Goal: Obtain resource: Download file/media

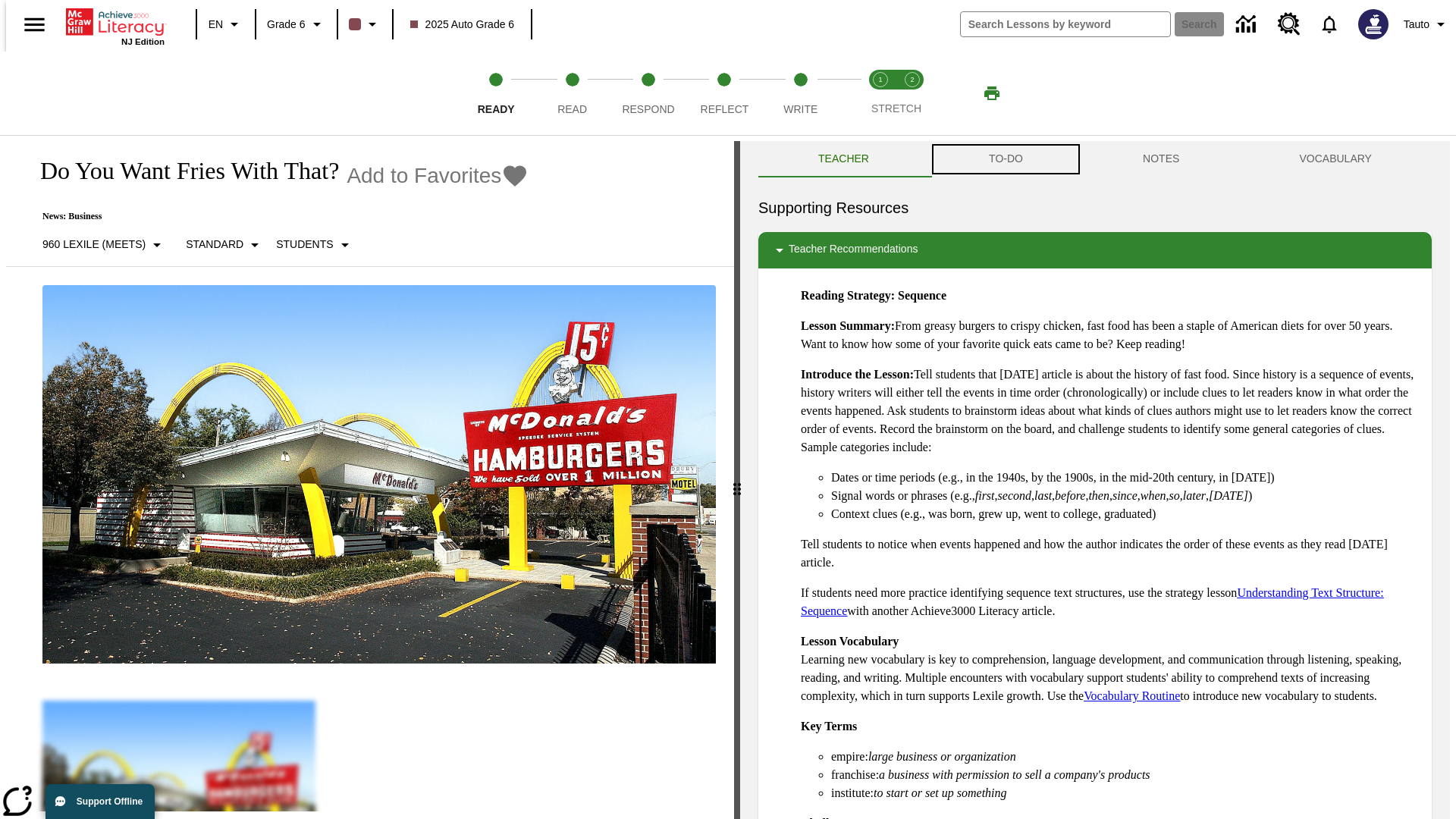
click at [1004, 160] on button "TO-DO" at bounding box center [1005, 159] width 154 height 36
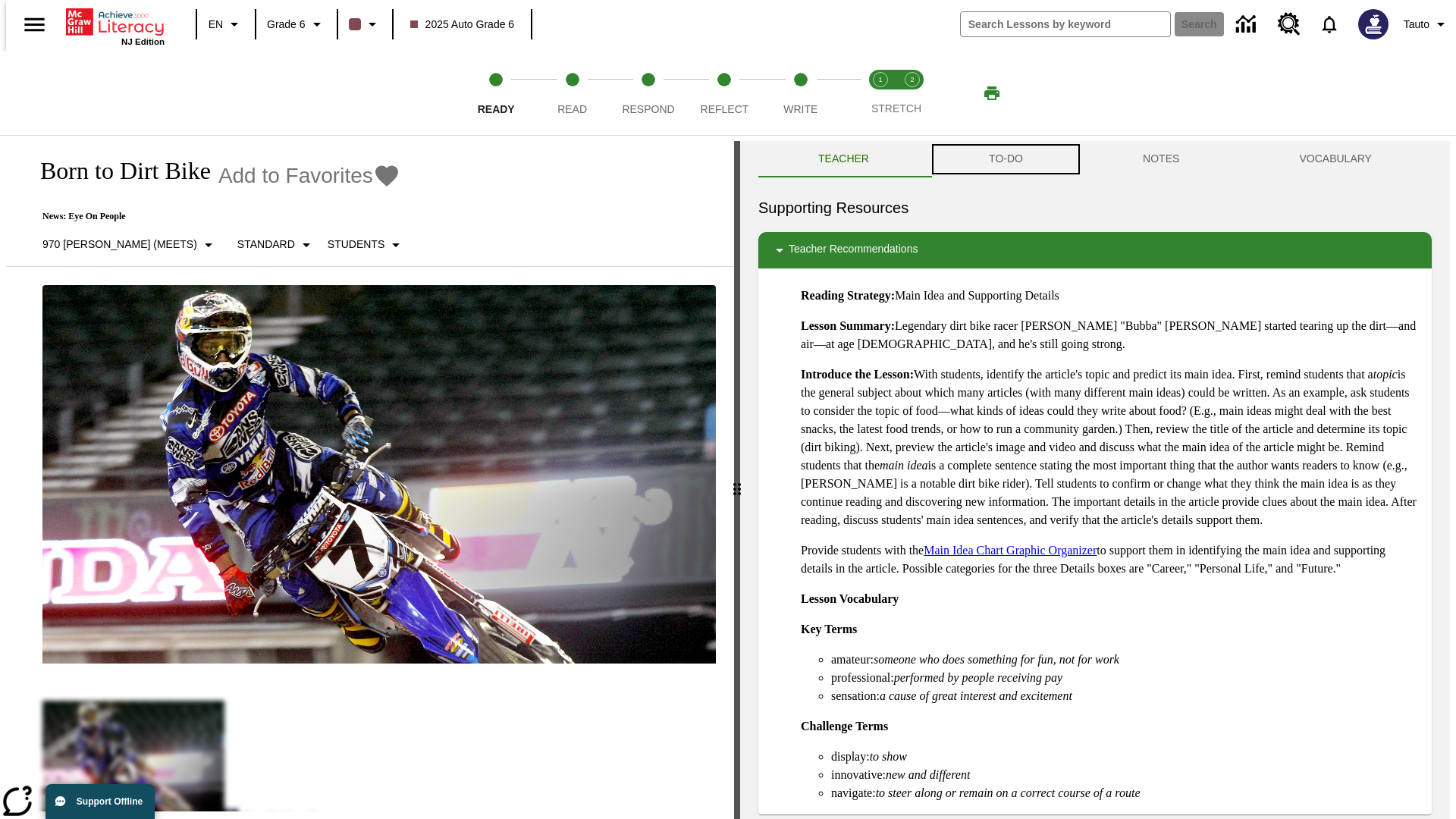
click at [1004, 160] on button "TO-DO" at bounding box center [1005, 159] width 154 height 36
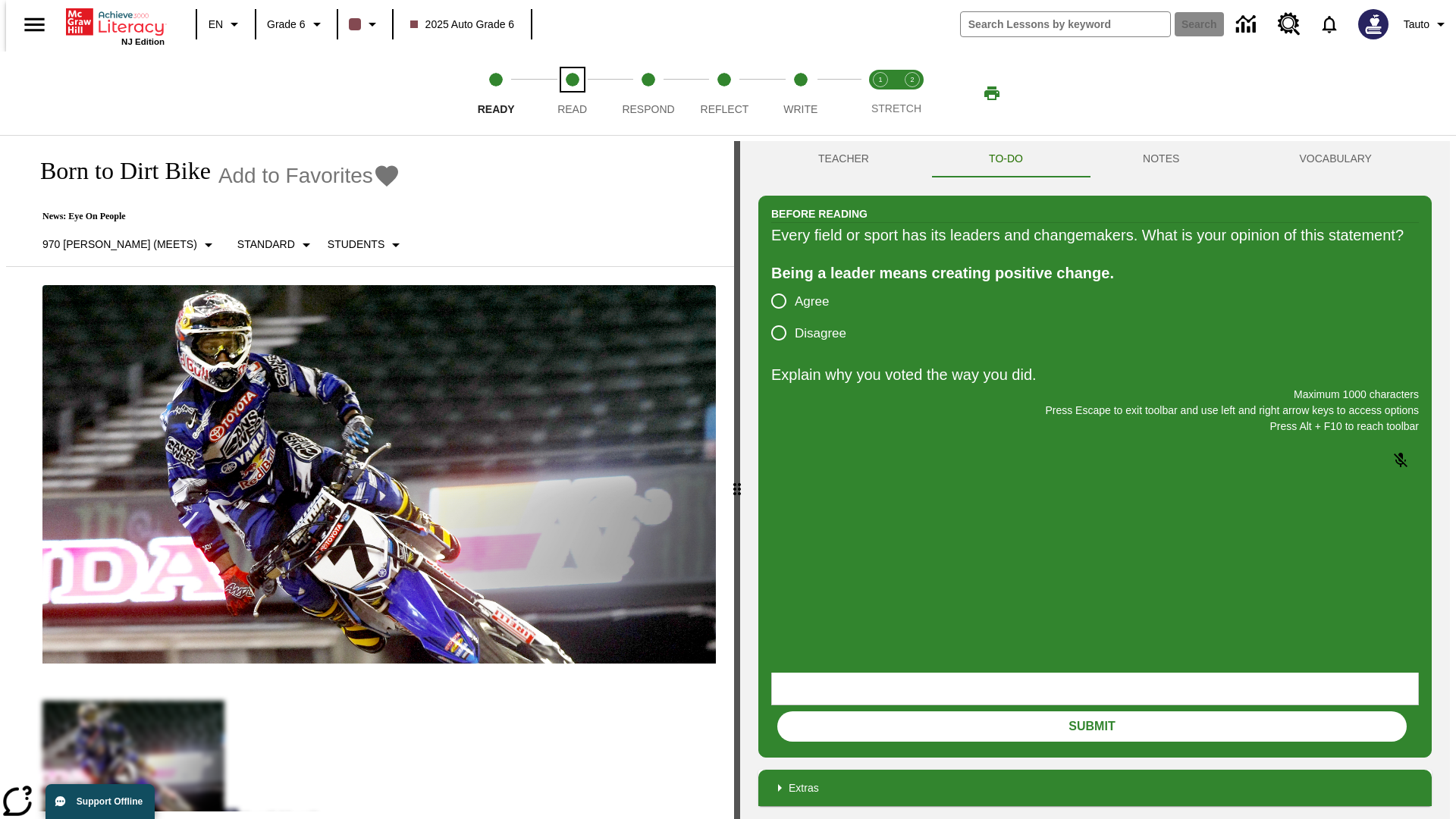
click at [572, 93] on span "Read" at bounding box center [573, 103] width 30 height 27
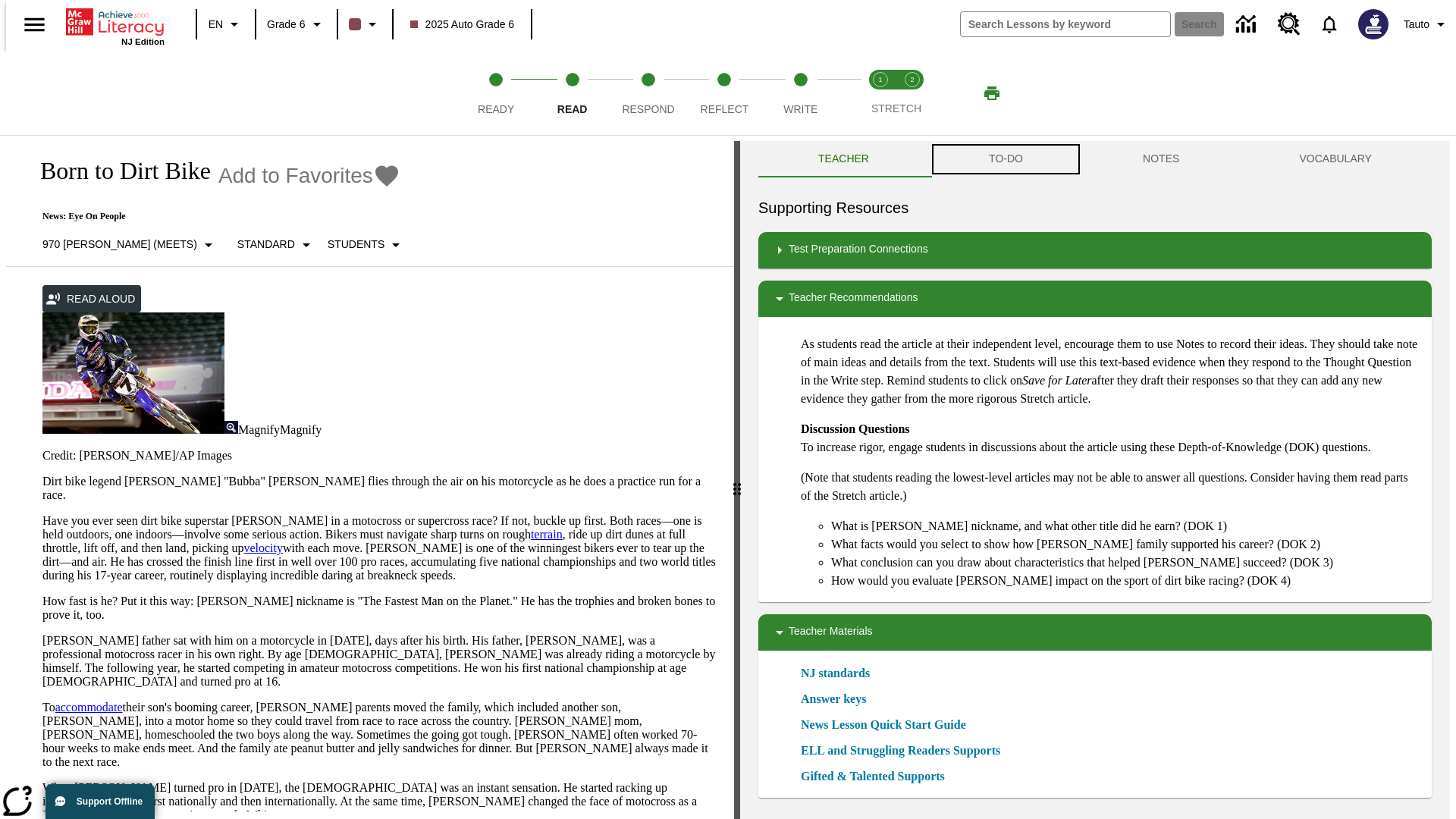
scroll to position [1, 0]
click at [1004, 160] on button "TO-DO" at bounding box center [1005, 159] width 154 height 36
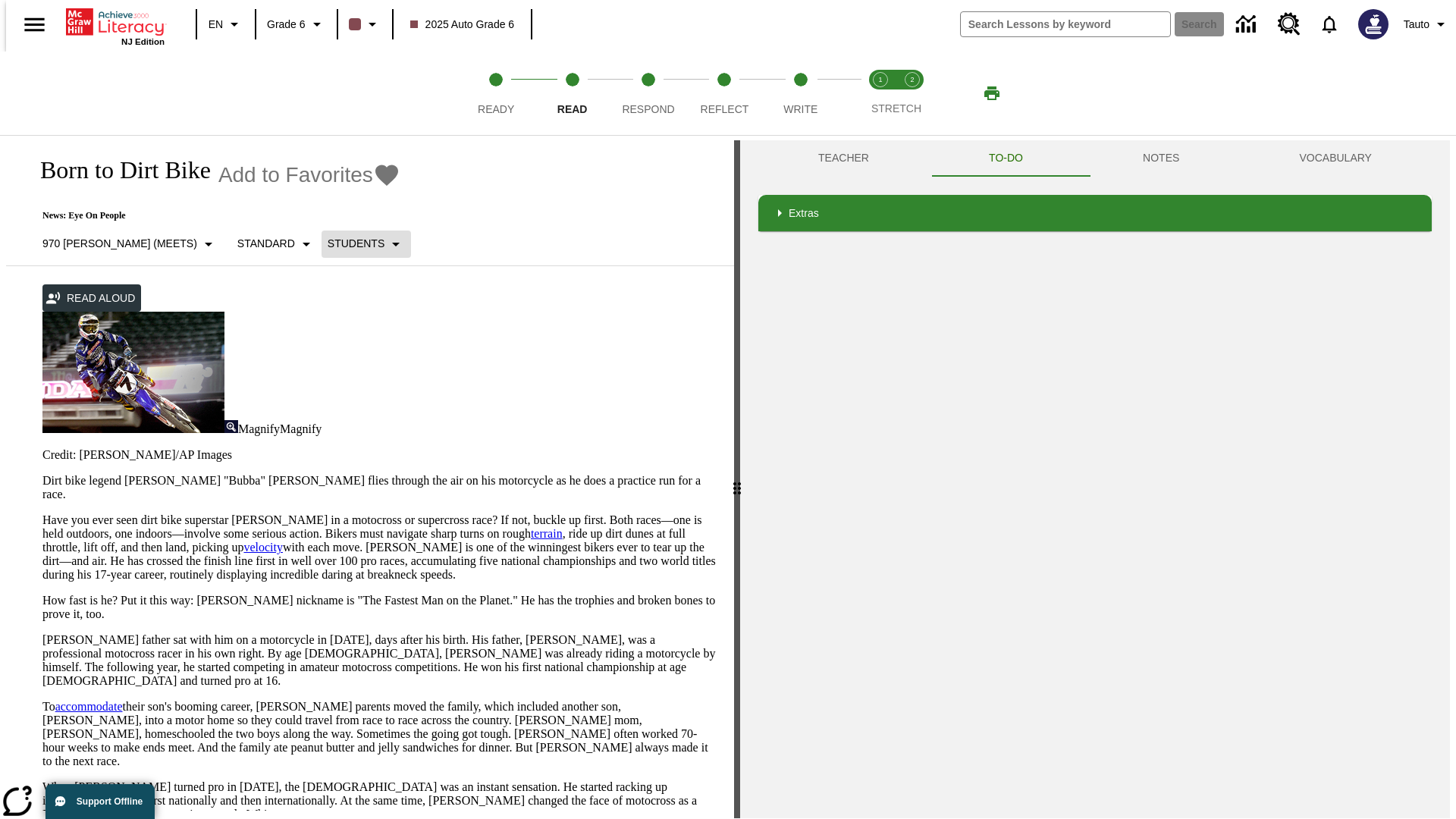
click at [327, 243] on p "Students" at bounding box center [355, 243] width 57 height 16
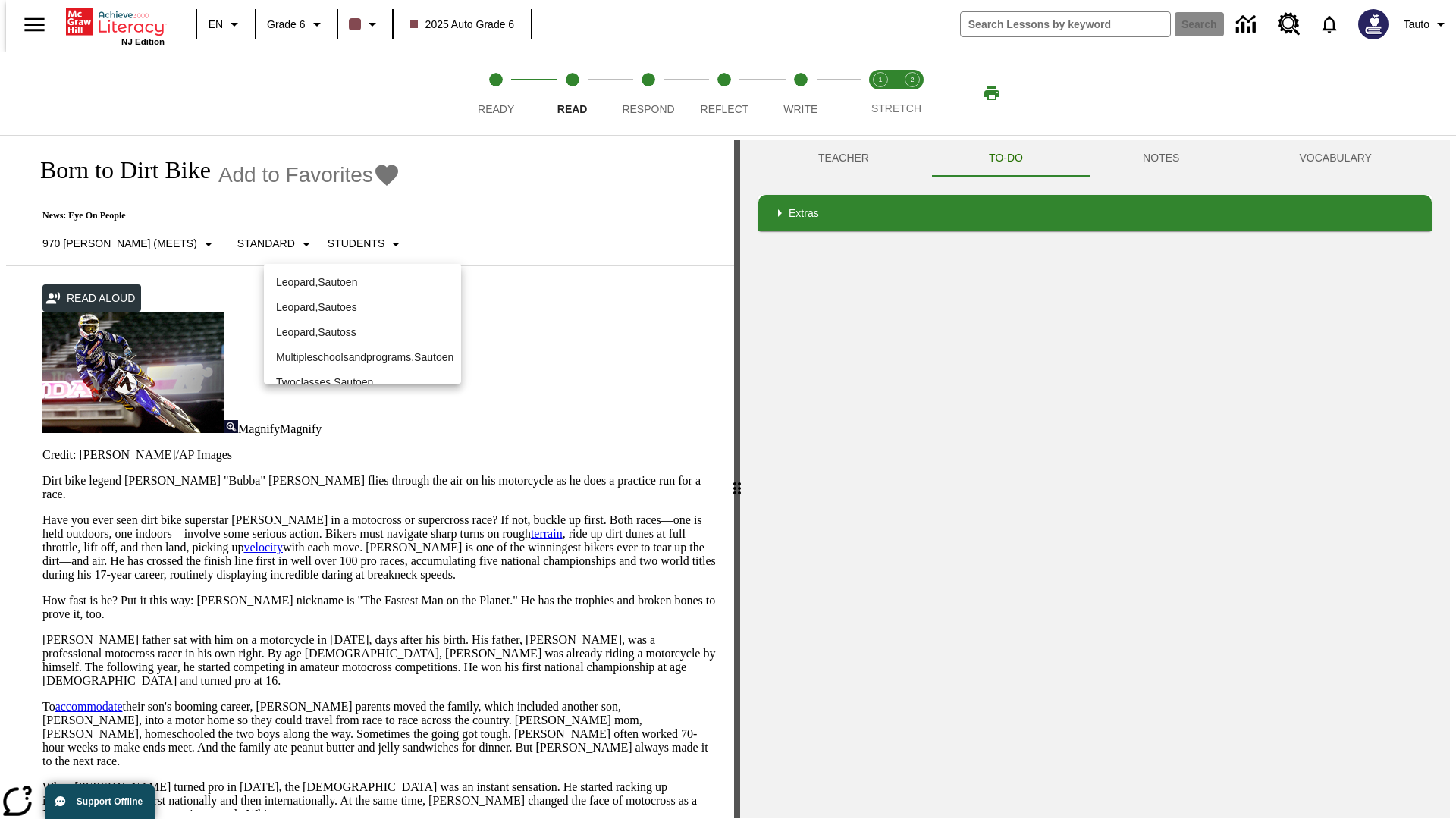
click at [363, 282] on p "Leopard , Sautoen" at bounding box center [363, 282] width 173 height 16
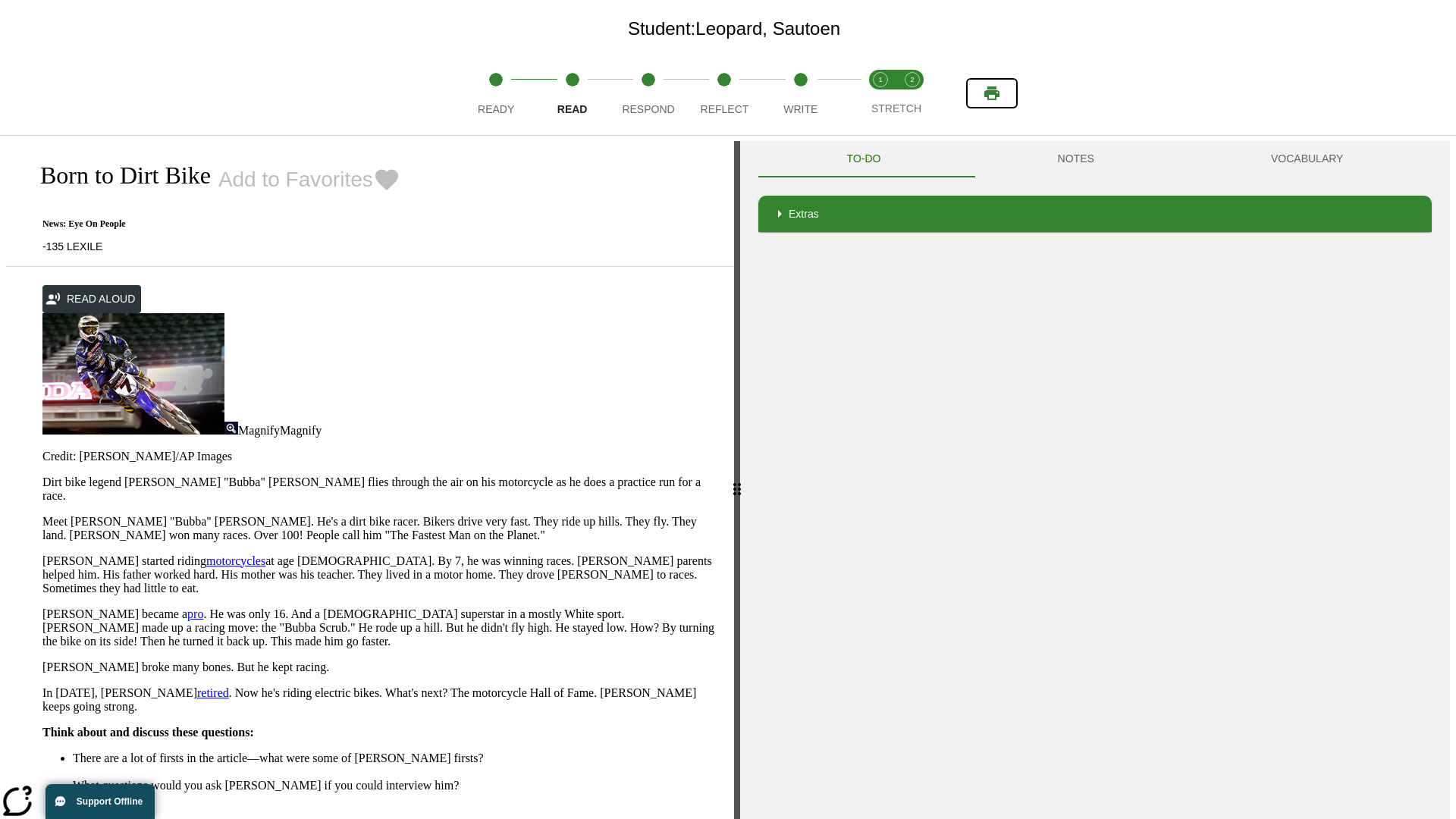
click at [992, 93] on icon "Print" at bounding box center [992, 93] width 15 height 14
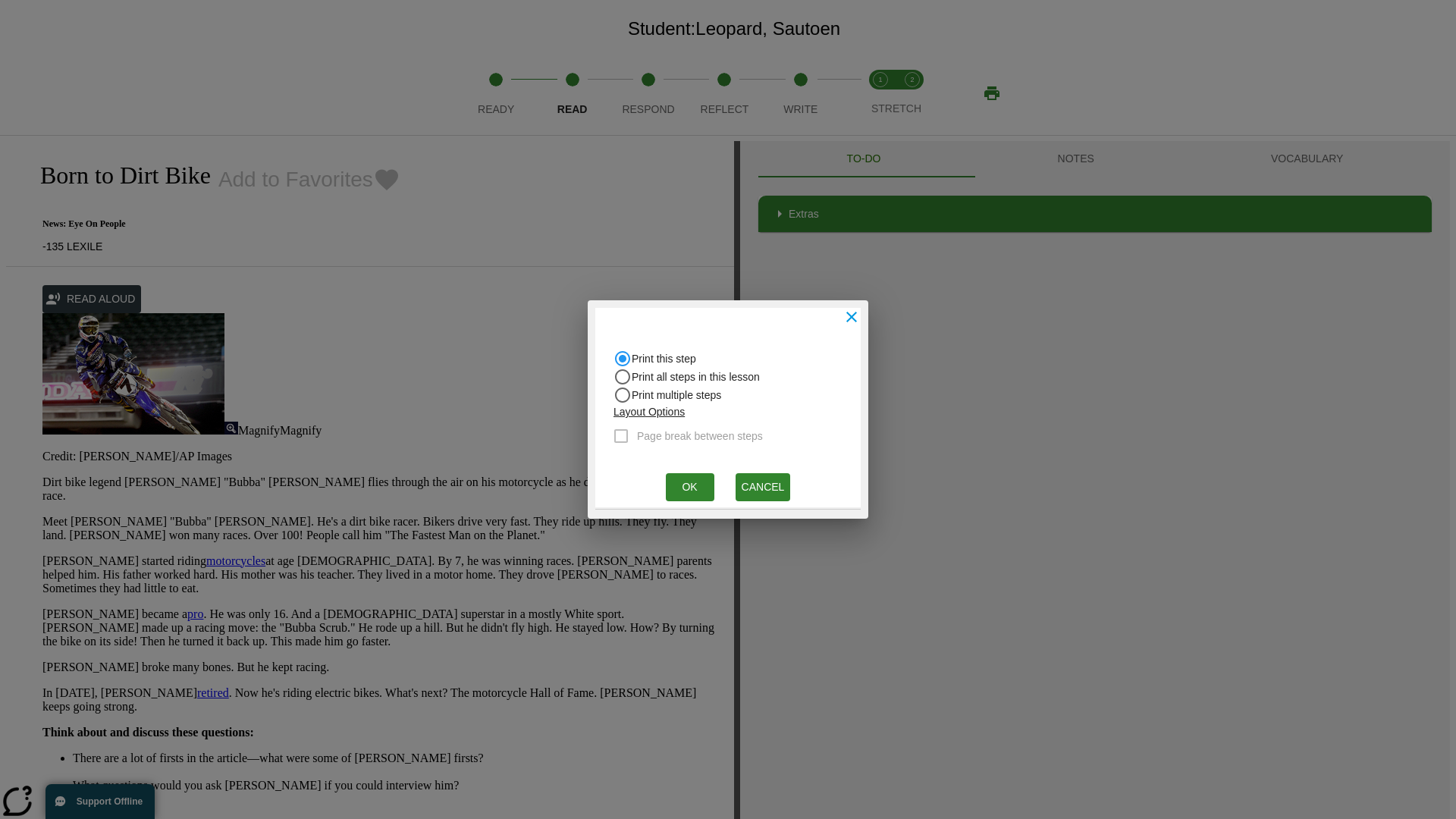
click at [623, 377] on input "Print all steps in this lesson" at bounding box center [623, 377] width 18 height 18
radio input "true"
radio input "false"
checkbox input "true"
click at [689, 487] on button "Ok" at bounding box center [689, 487] width 49 height 28
